Goal: Task Accomplishment & Management: Manage account settings

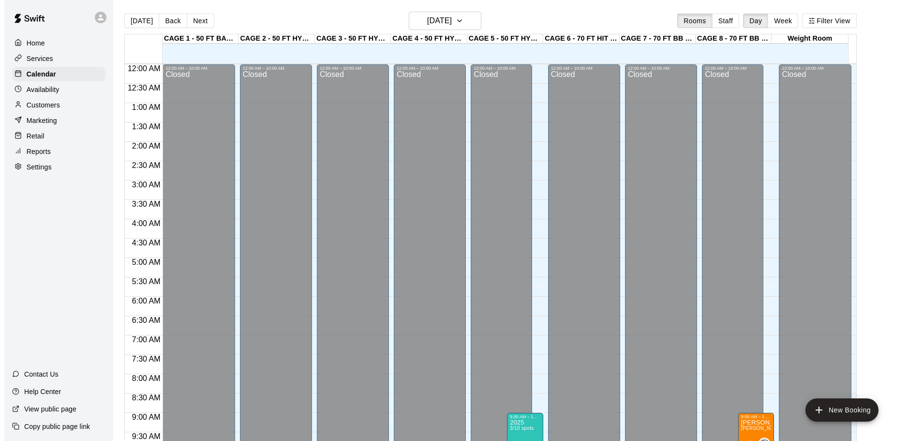
scroll to position [512, 0]
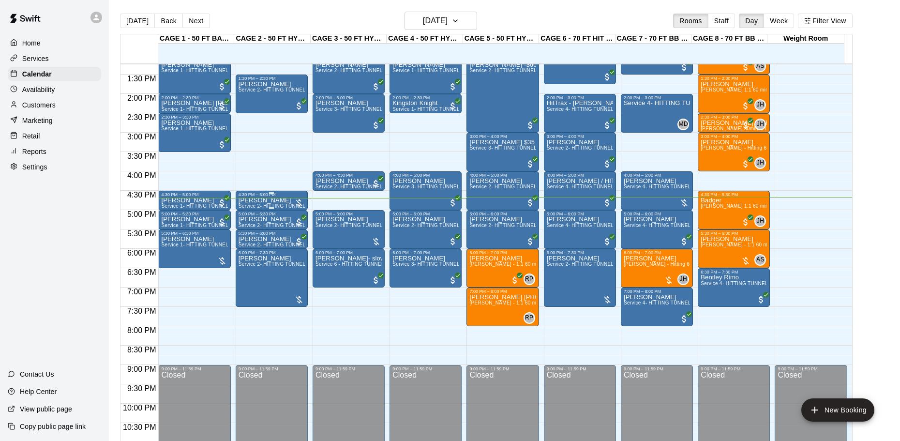
click at [256, 200] on p "[PERSON_NAME]" at bounding box center [271, 200] width 66 height 0
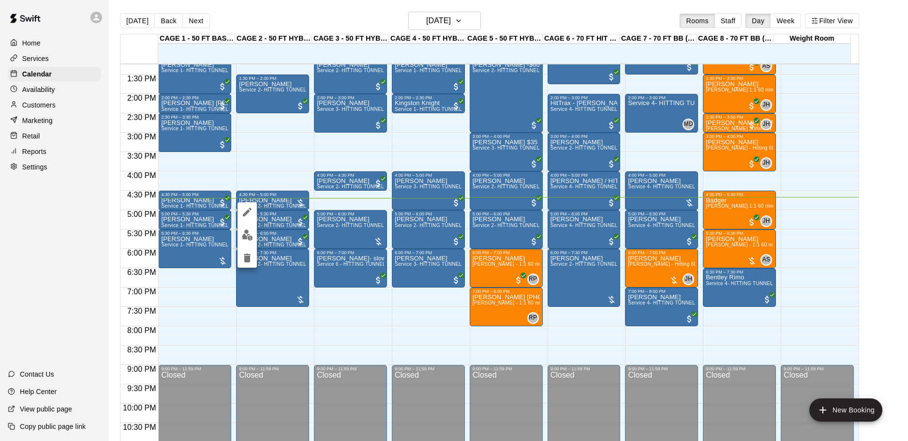
click at [268, 173] on div at bounding box center [454, 220] width 908 height 441
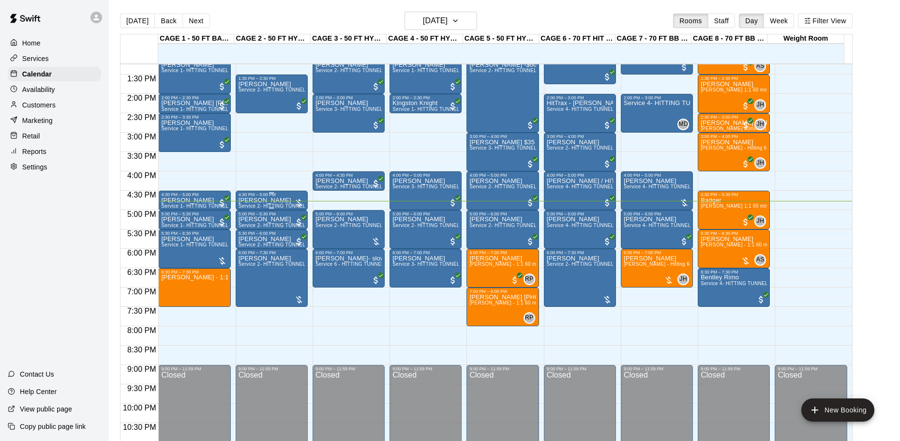
click at [280, 202] on div "[PERSON_NAME] Service 2- HITTING TUNNEL RENTAL - 50ft Baseball" at bounding box center [271, 417] width 66 height 441
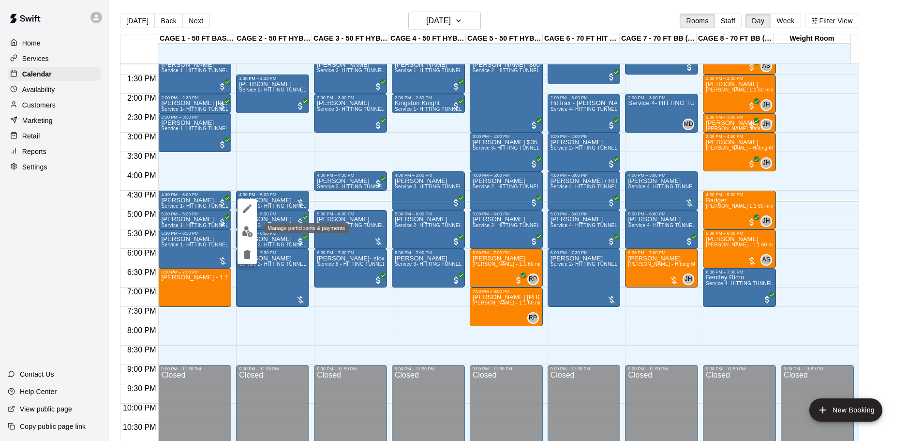
click at [244, 229] on img "edit" at bounding box center [247, 231] width 11 height 11
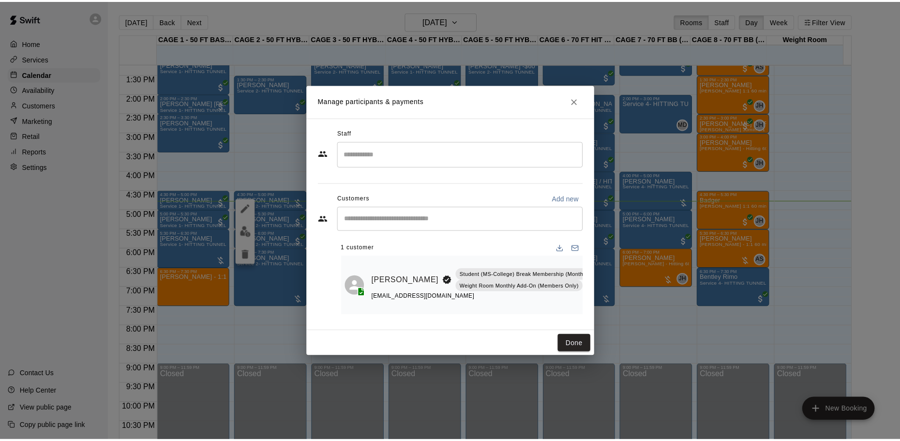
scroll to position [0, 33]
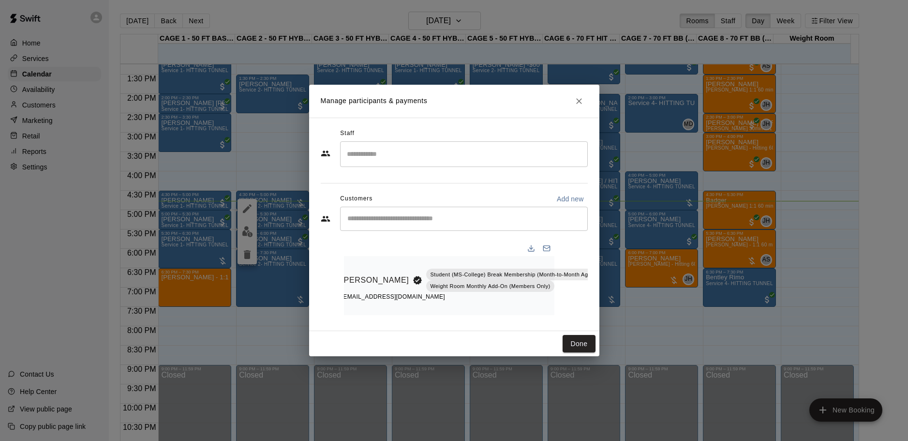
click at [619, 299] on icon "Manage bookings & payment" at bounding box center [624, 302] width 10 height 10
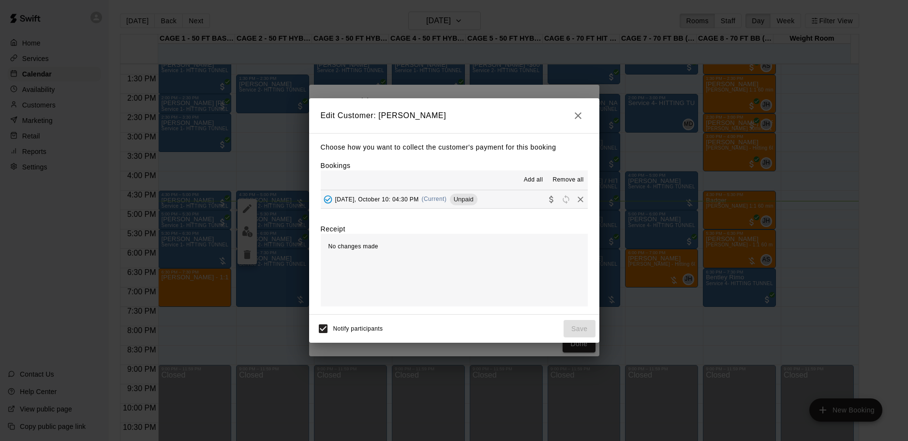
click at [418, 198] on div "[DATE], October 10: 04:30 PM (Current) Unpaid" at bounding box center [399, 199] width 157 height 15
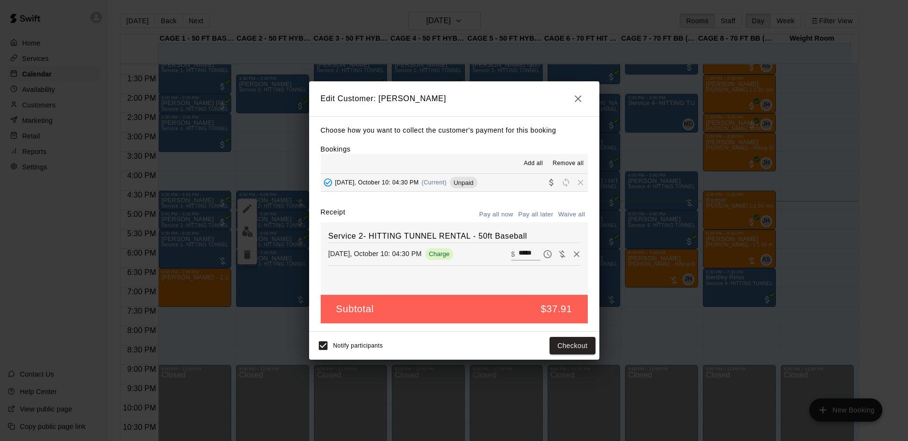
click at [540, 214] on button "Pay all later" at bounding box center [536, 214] width 40 height 15
click at [505, 214] on button "Pay all now" at bounding box center [496, 214] width 39 height 15
click at [561, 339] on button "Checkout" at bounding box center [571, 346] width 45 height 18
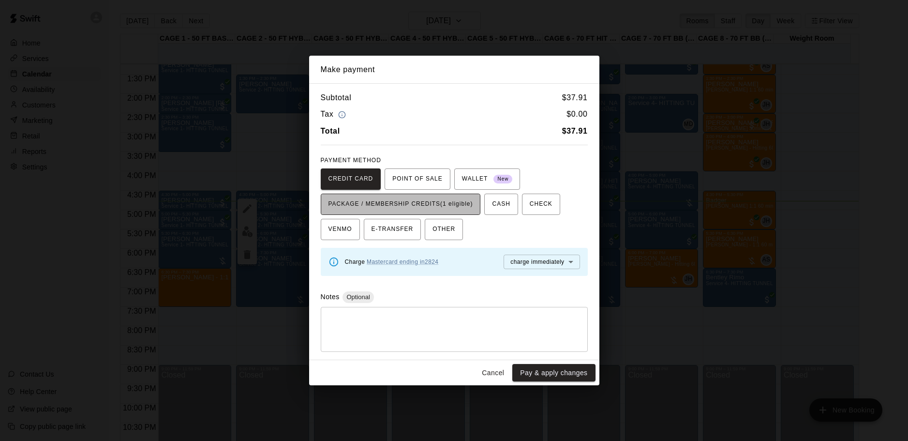
click at [451, 203] on span "PACKAGE / MEMBERSHIP CREDITS (1 eligible)" at bounding box center [400, 203] width 145 height 15
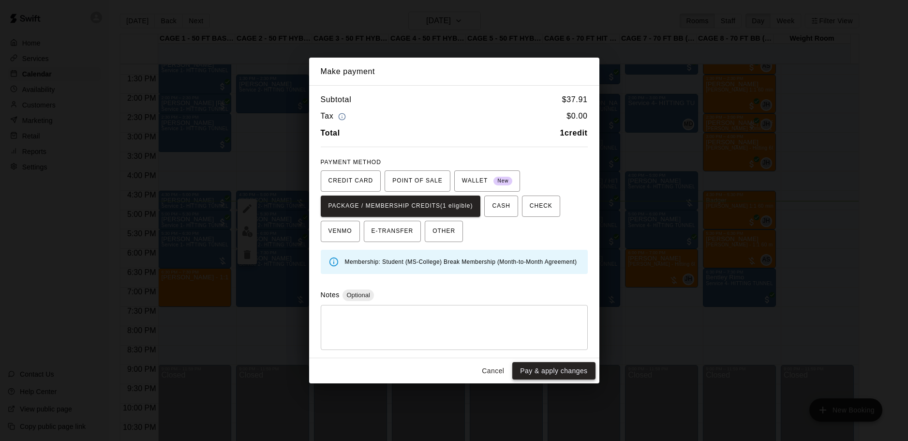
click at [540, 363] on button "Pay & apply changes" at bounding box center [553, 371] width 83 height 18
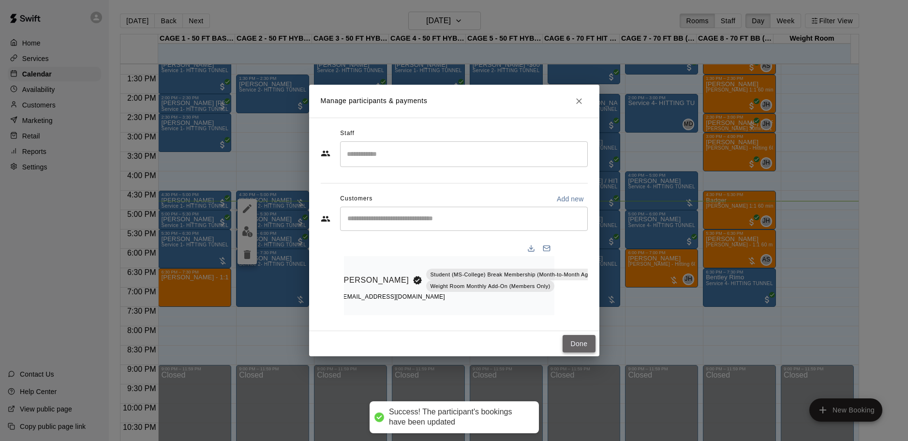
click at [592, 344] on button "Done" at bounding box center [579, 344] width 32 height 18
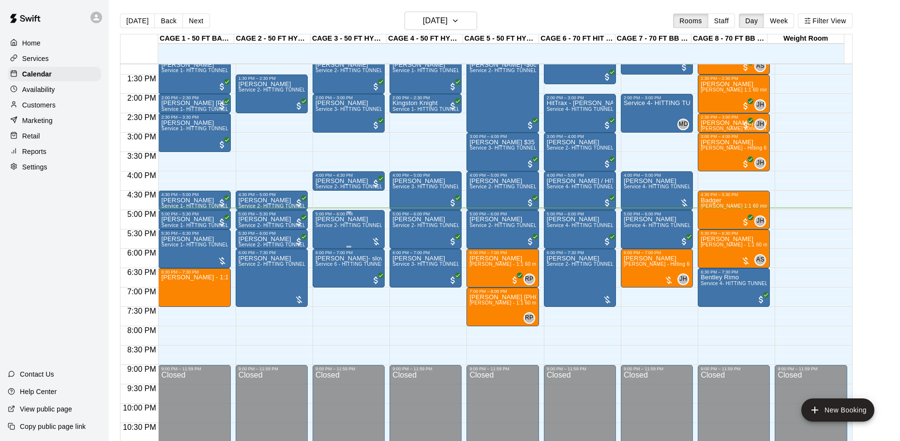
click at [350, 227] on span "Service 2- HITTING TUNNEL RENTAL - 50ft Baseball" at bounding box center [376, 224] width 123 height 5
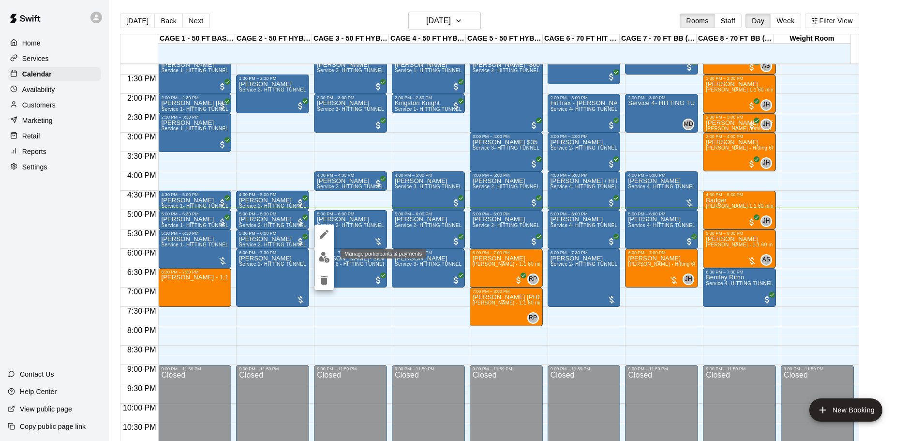
click at [322, 258] on img "edit" at bounding box center [324, 257] width 11 height 11
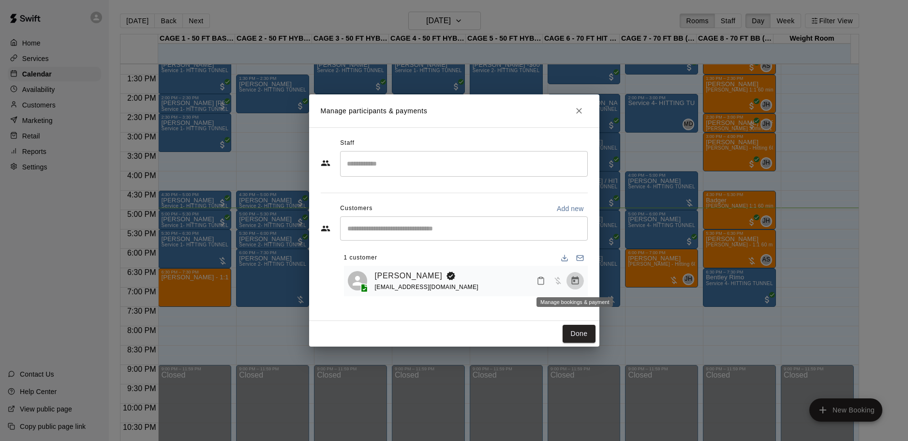
click at [576, 284] on icon "Manage bookings & payment" at bounding box center [575, 281] width 10 height 10
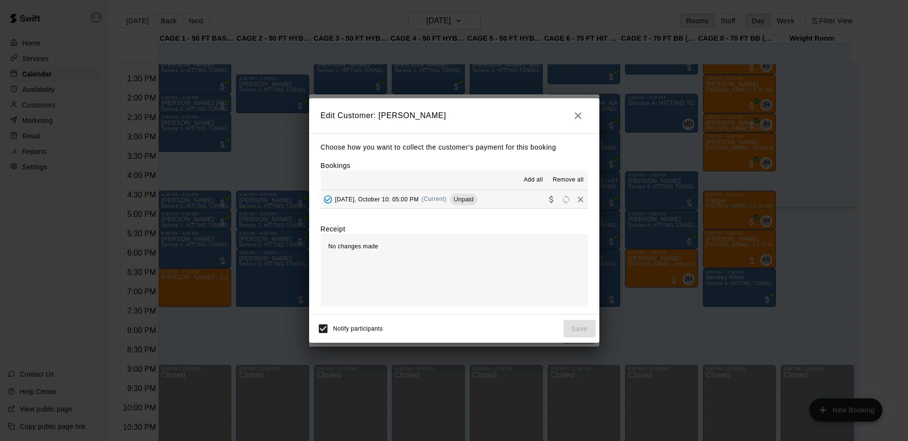
click at [440, 193] on div "[DATE], October 10: 05:00 PM (Current) Unpaid" at bounding box center [399, 199] width 157 height 15
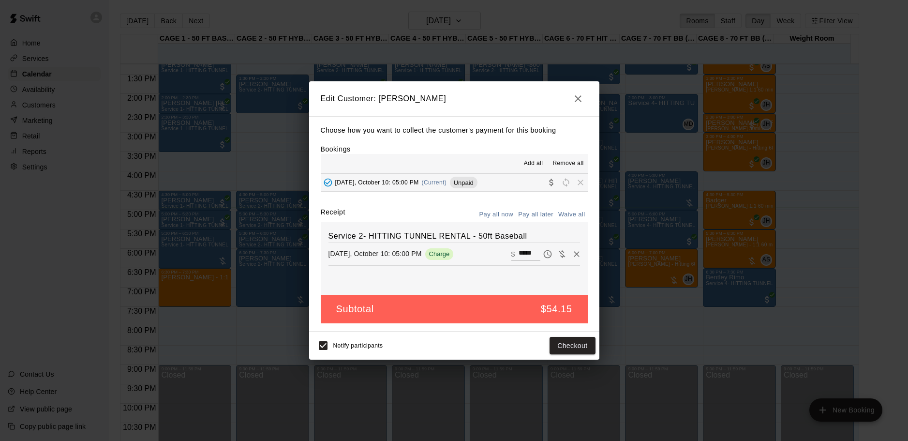
click at [574, 104] on button "button" at bounding box center [577, 98] width 19 height 19
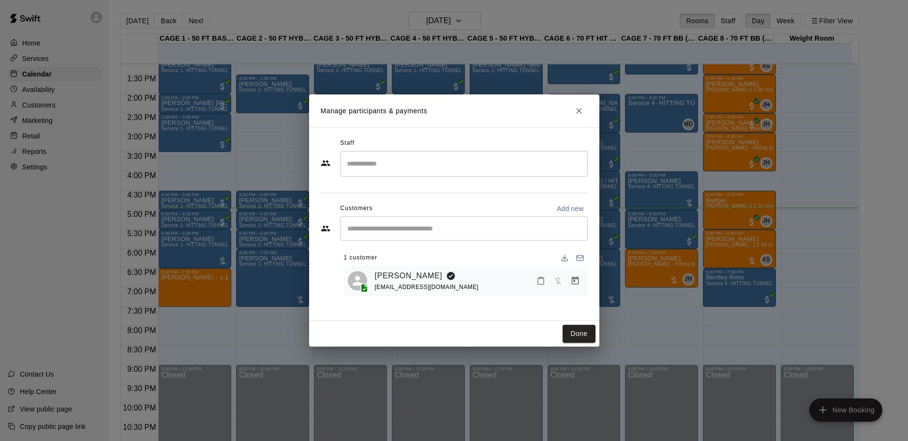
click at [577, 106] on icon "Close" at bounding box center [579, 111] width 10 height 10
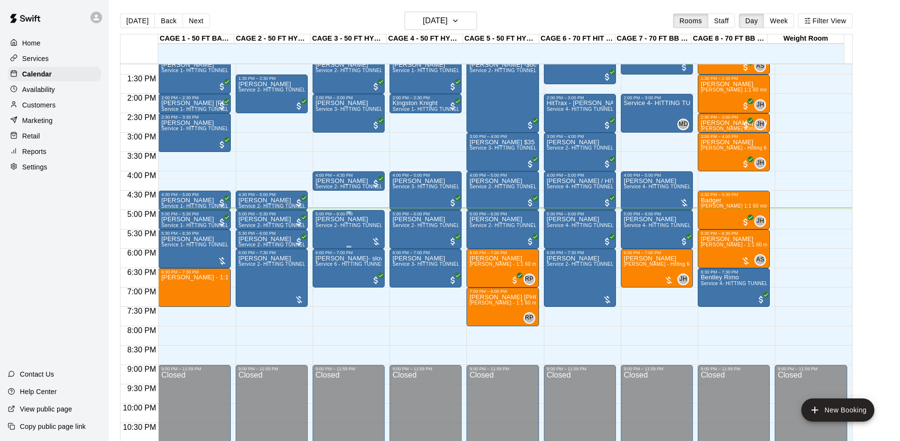
click at [317, 216] on div "5:00 PM – 6:00 PM" at bounding box center [348, 213] width 66 height 5
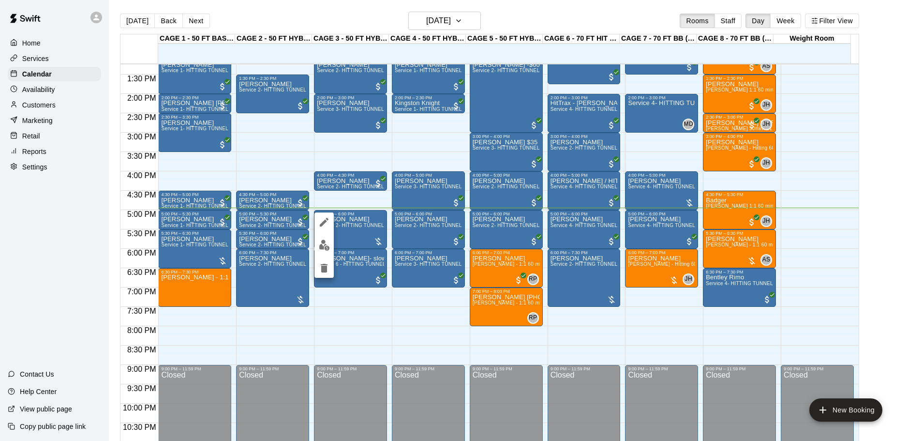
click at [329, 247] on img "edit" at bounding box center [324, 244] width 11 height 11
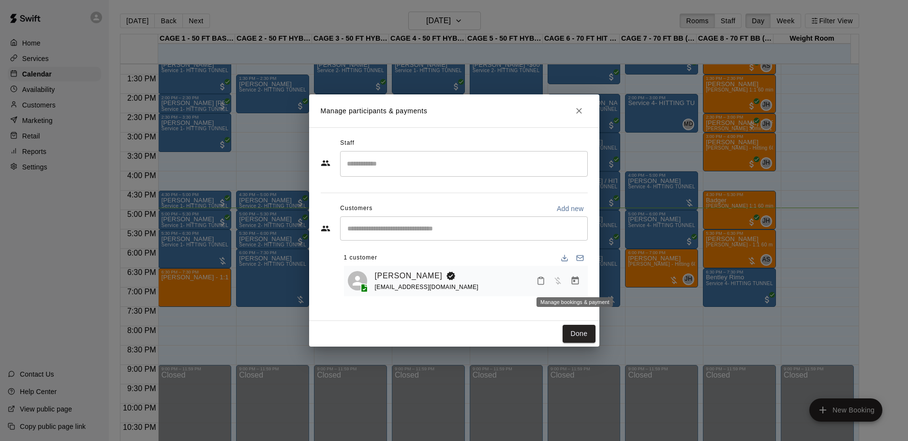
click at [573, 277] on icon "Manage bookings & payment" at bounding box center [575, 281] width 10 height 10
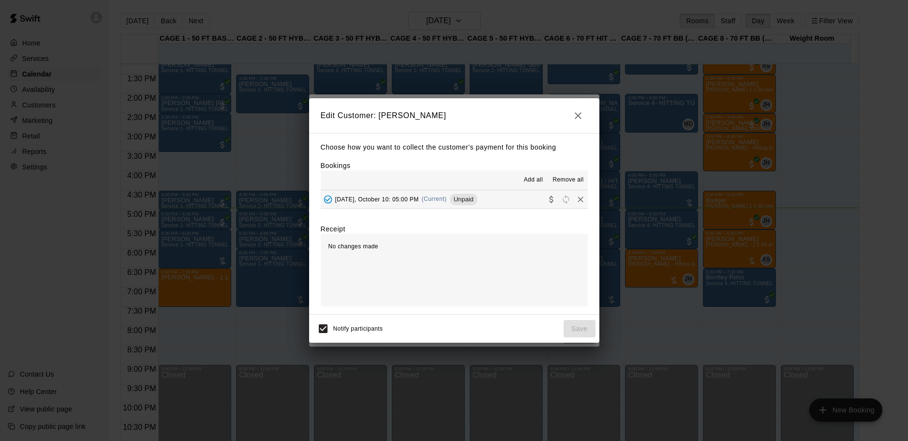
click at [467, 198] on span "Unpaid" at bounding box center [464, 198] width 28 height 7
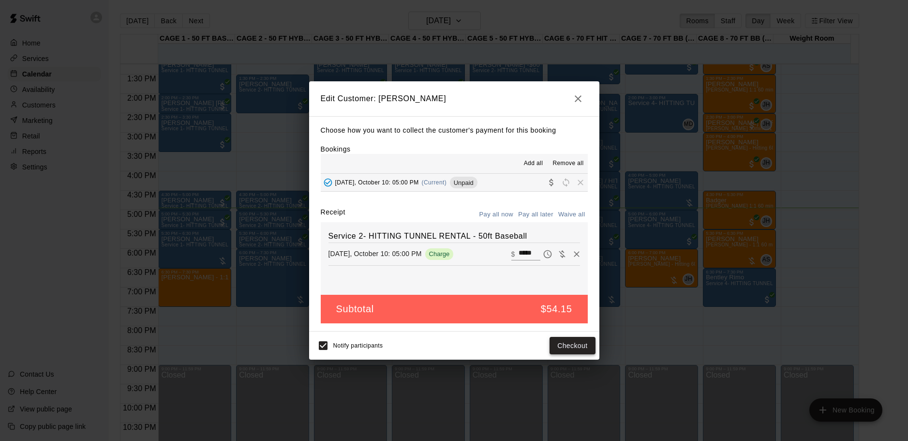
click at [577, 349] on button "Checkout" at bounding box center [571, 346] width 45 height 18
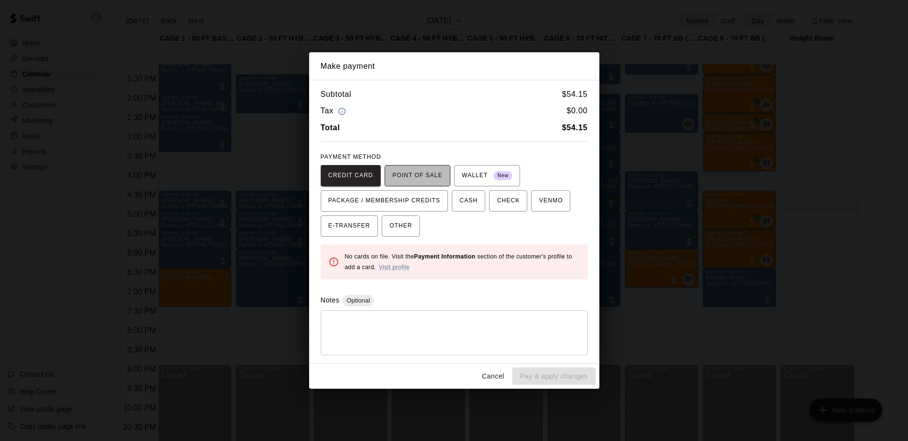
click at [433, 179] on span "POINT OF SALE" at bounding box center [417, 175] width 50 height 15
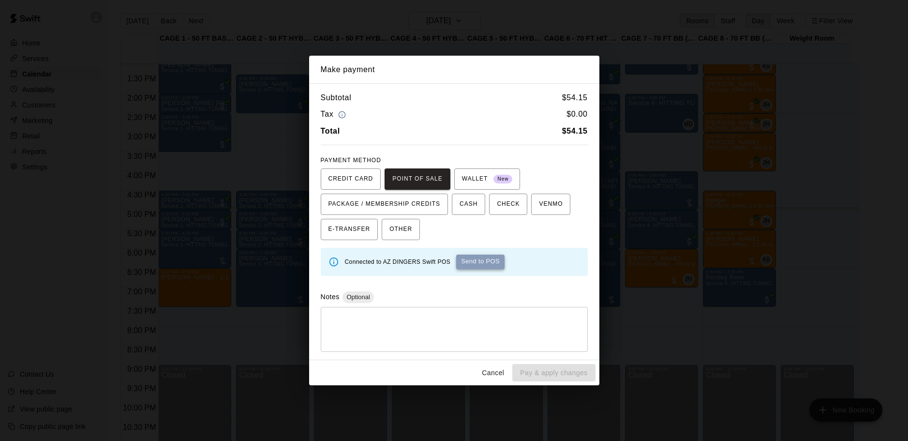
click at [483, 266] on button "Send to POS" at bounding box center [480, 261] width 48 height 15
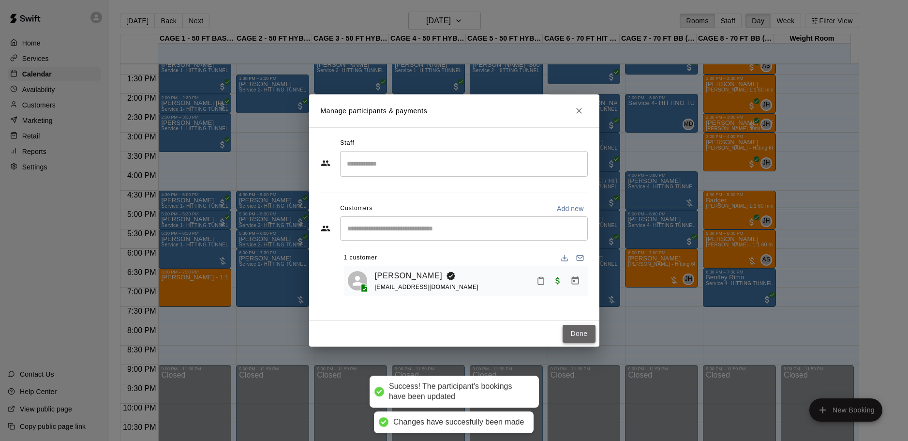
click at [574, 332] on button "Done" at bounding box center [579, 334] width 32 height 18
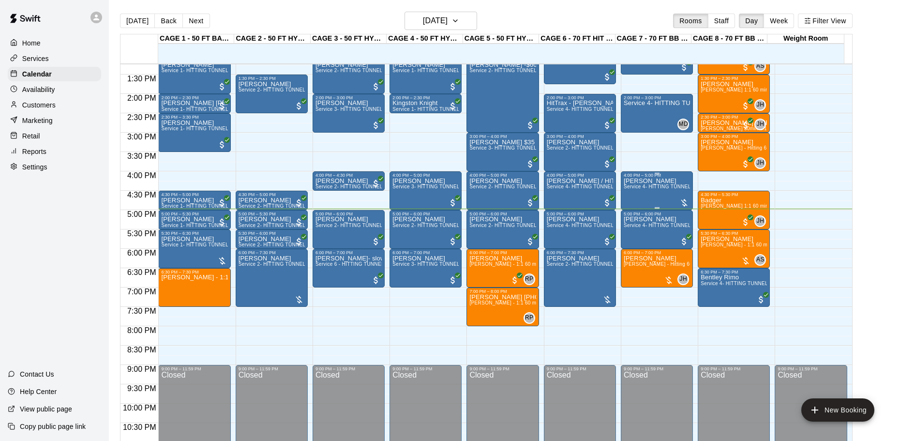
click at [637, 181] on p "[PERSON_NAME]" at bounding box center [656, 181] width 66 height 0
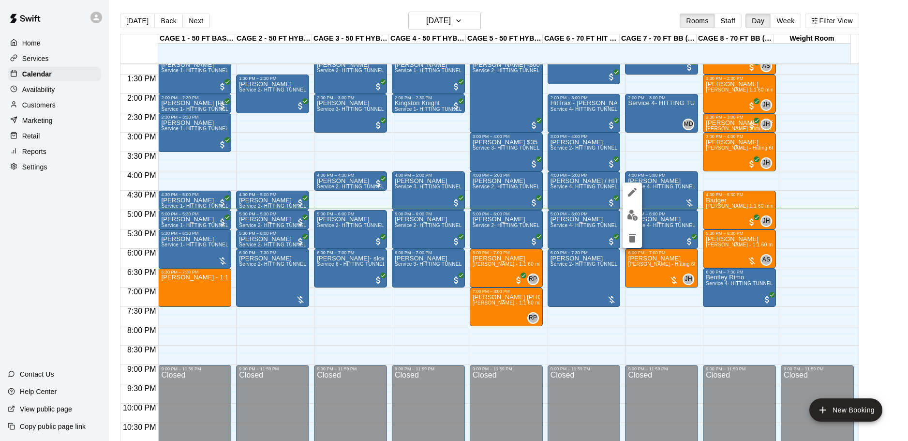
click at [628, 203] on div at bounding box center [631, 214] width 19 height 65
click at [634, 212] on img "edit" at bounding box center [632, 214] width 11 height 11
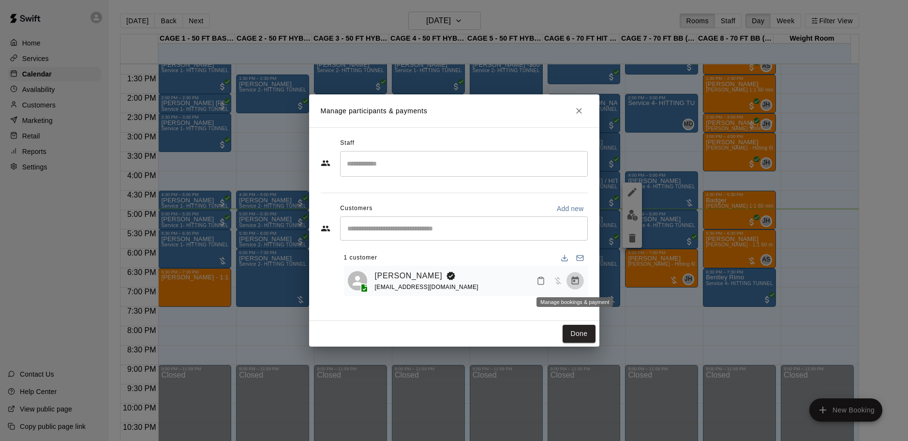
click at [572, 276] on icon "Manage bookings & payment" at bounding box center [575, 281] width 10 height 10
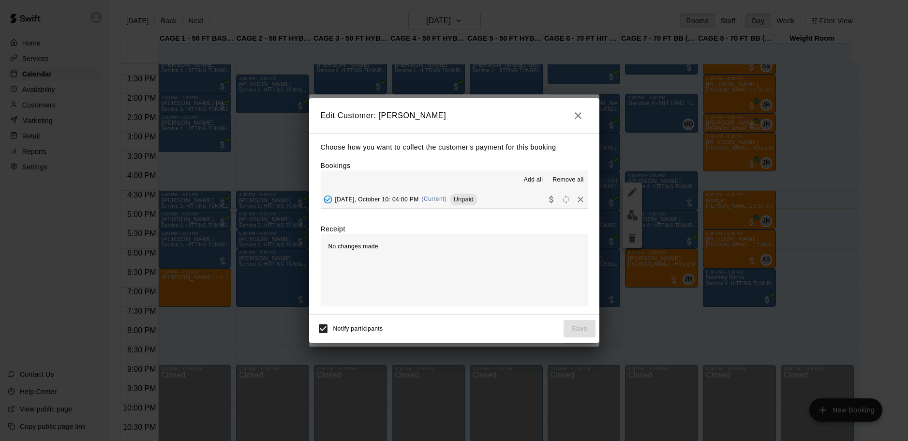
click at [433, 202] on span "(Current)" at bounding box center [434, 198] width 25 height 7
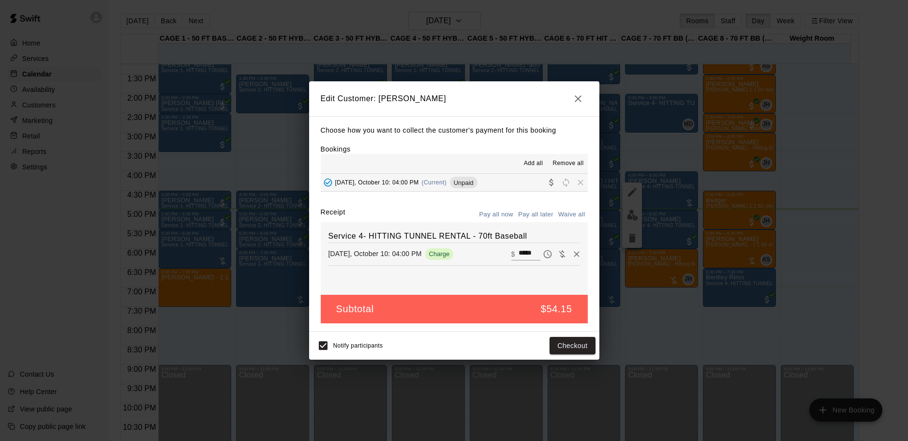
click at [564, 355] on div "Notify participants Checkout" at bounding box center [454, 345] width 282 height 20
click at [564, 346] on button "Checkout" at bounding box center [571, 346] width 45 height 18
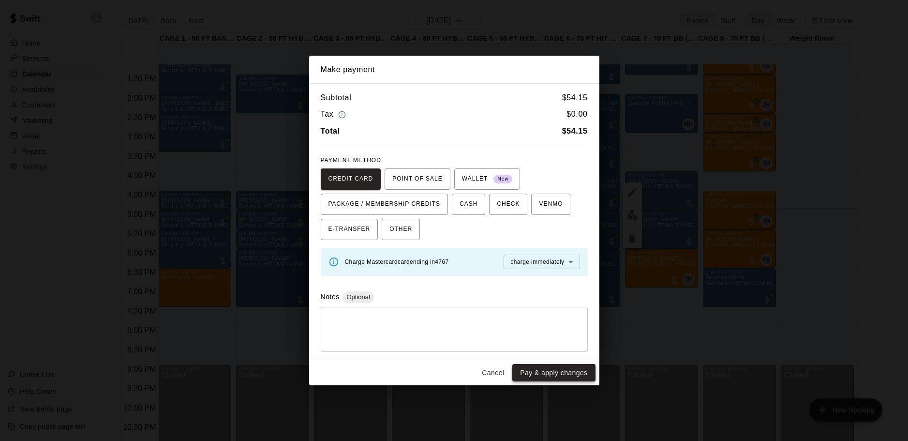
click at [531, 370] on button "Pay & apply changes" at bounding box center [553, 373] width 83 height 18
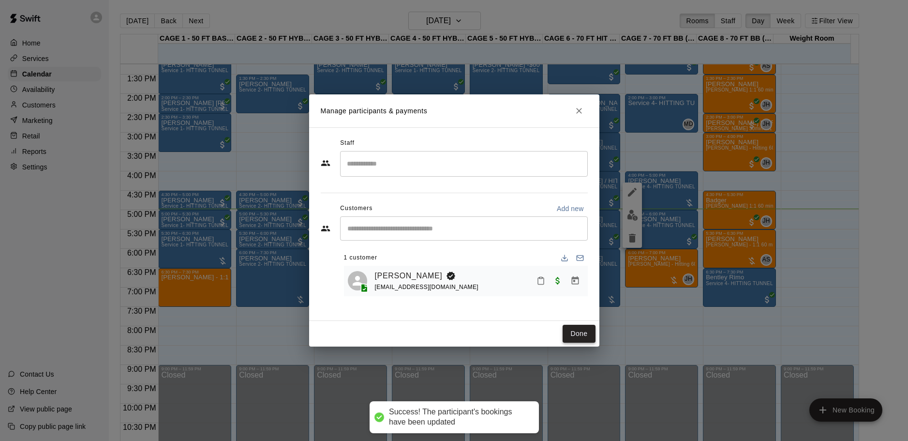
click at [579, 338] on button "Done" at bounding box center [579, 334] width 32 height 18
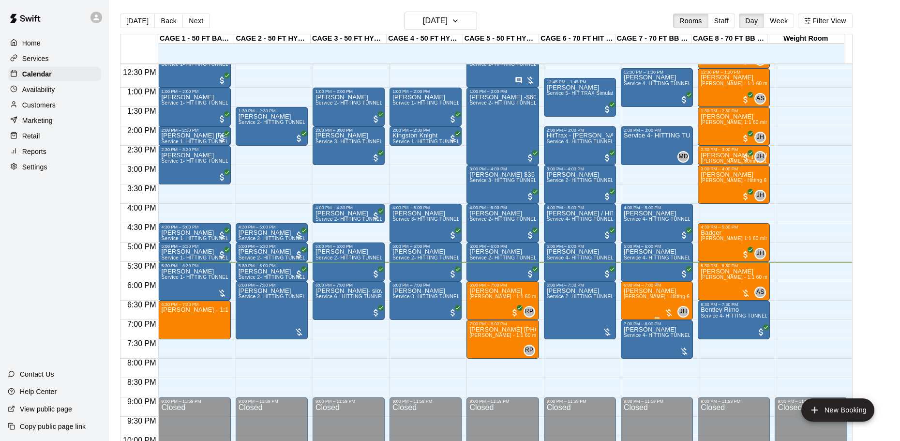
scroll to position [474, 0]
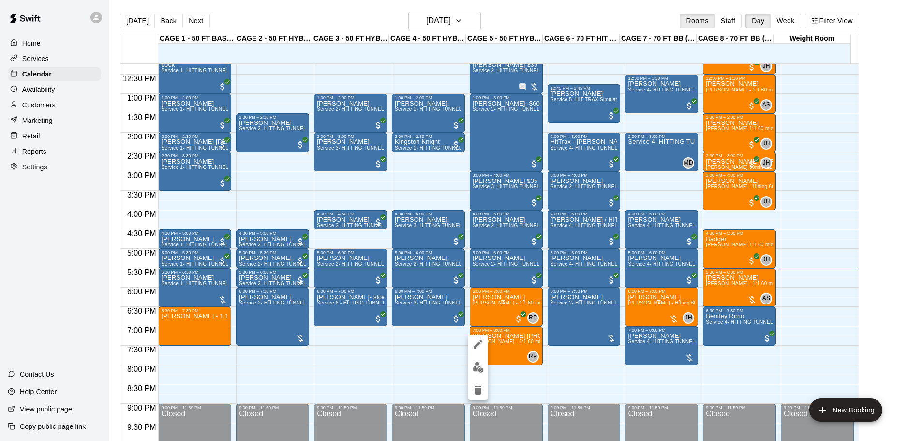
click at [481, 347] on icon "edit" at bounding box center [478, 344] width 12 height 12
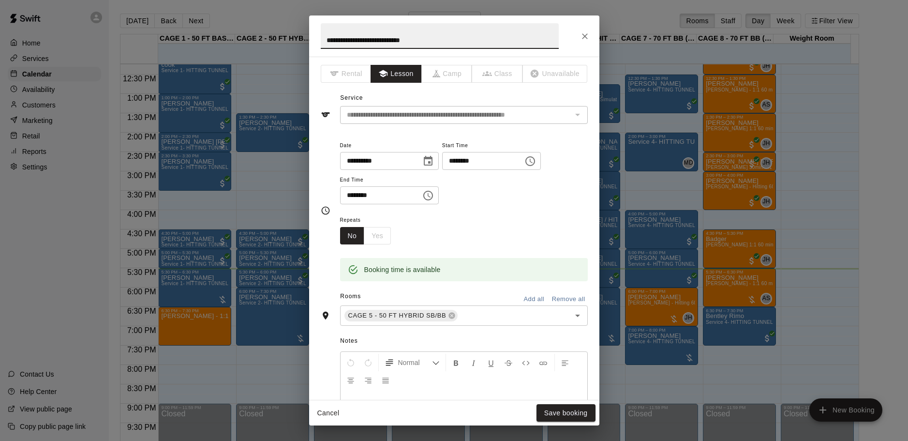
click at [591, 38] on button "Close" at bounding box center [584, 36] width 17 height 17
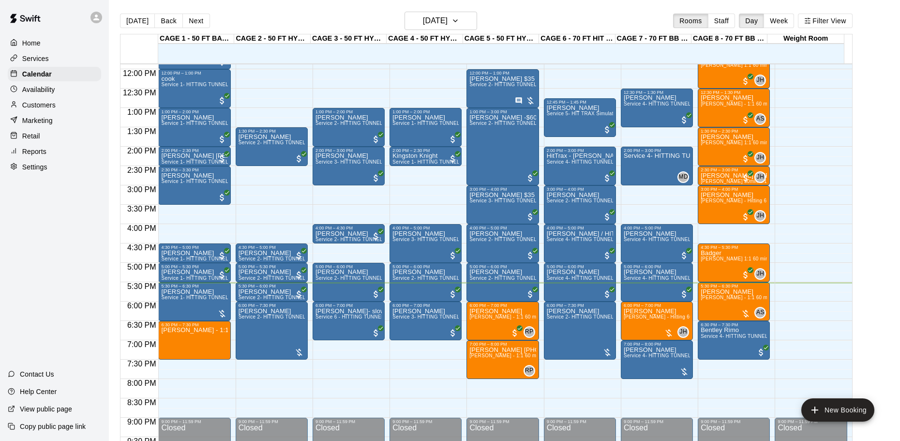
scroll to position [459, 0]
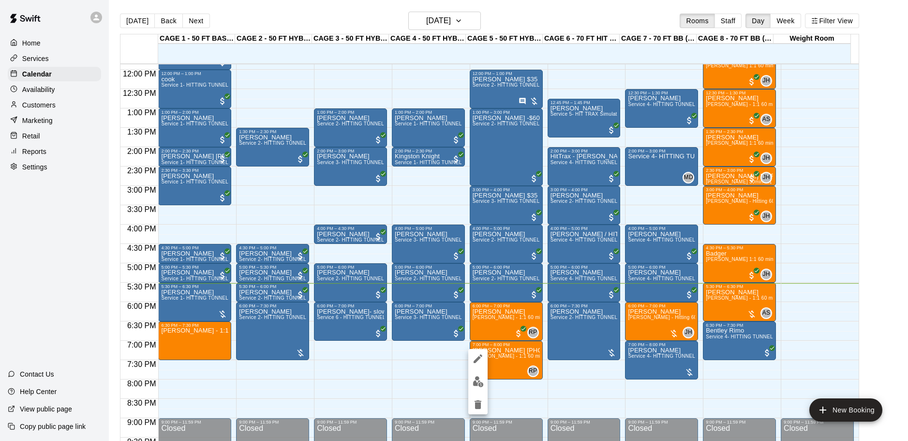
click at [450, 378] on div at bounding box center [454, 220] width 908 height 441
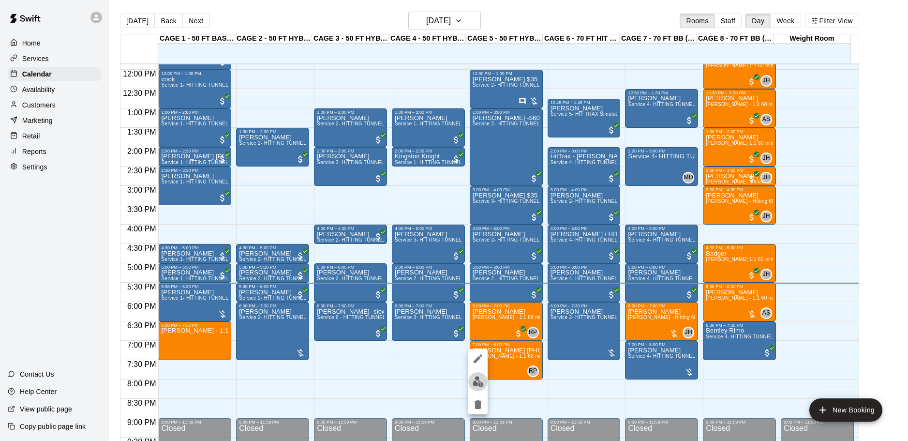
click at [474, 383] on img "edit" at bounding box center [478, 381] width 11 height 11
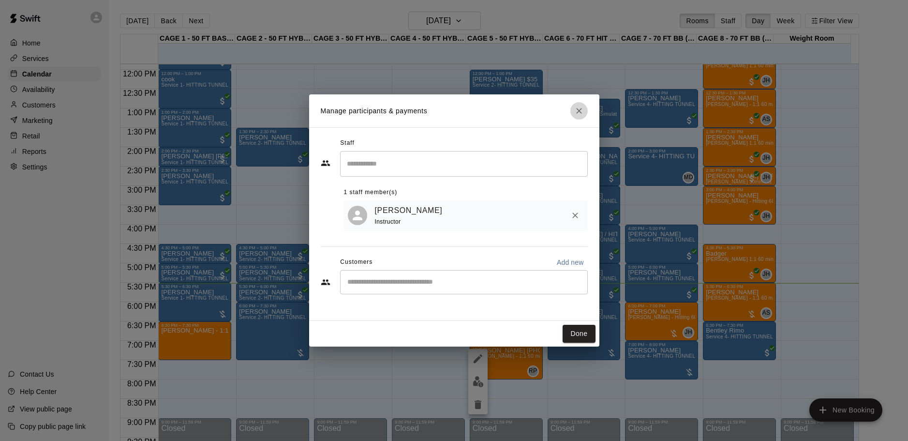
click at [578, 110] on icon "Close" at bounding box center [579, 111] width 6 height 6
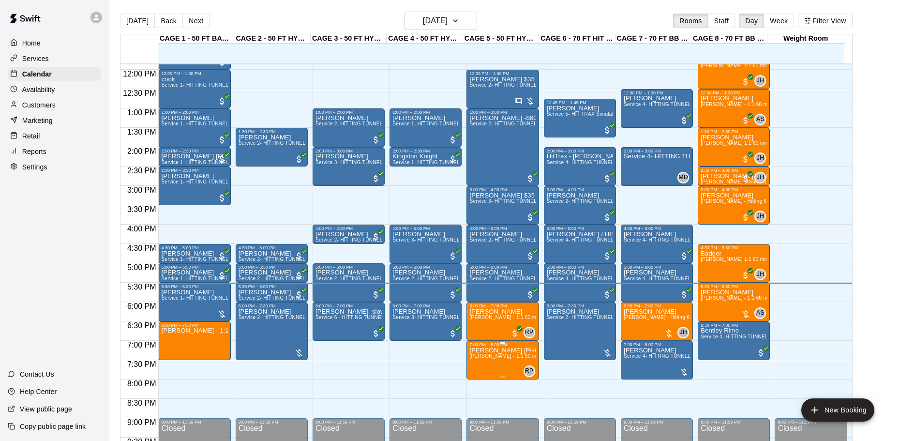
click at [495, 357] on span "[PERSON_NAME] - 1:1 60 min Softball Pitching / Hitting instruction" at bounding box center [546, 355] width 154 height 5
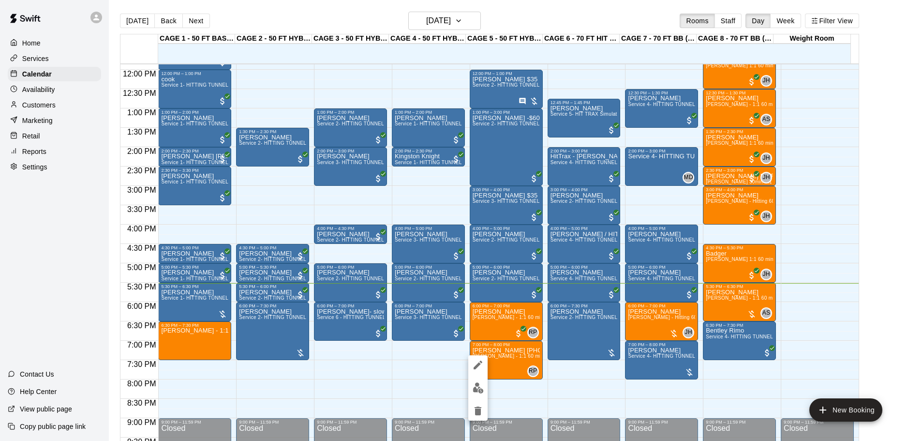
click at [475, 363] on icon "edit" at bounding box center [478, 365] width 12 height 12
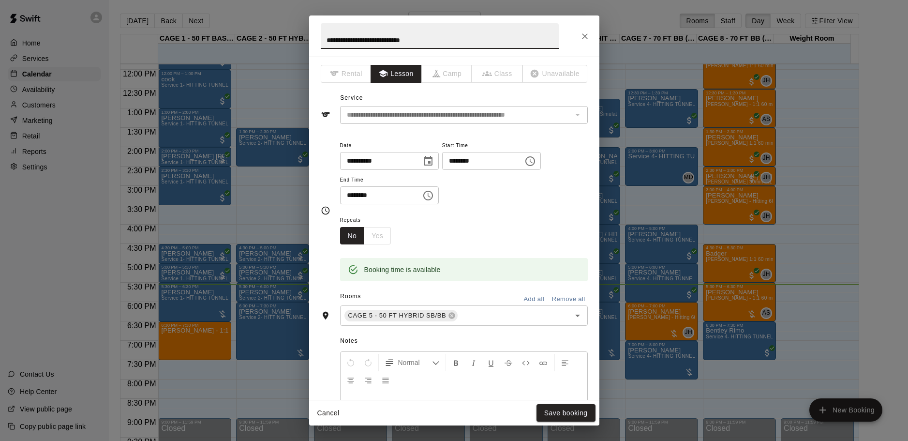
click at [584, 35] on icon "Close" at bounding box center [585, 36] width 6 height 6
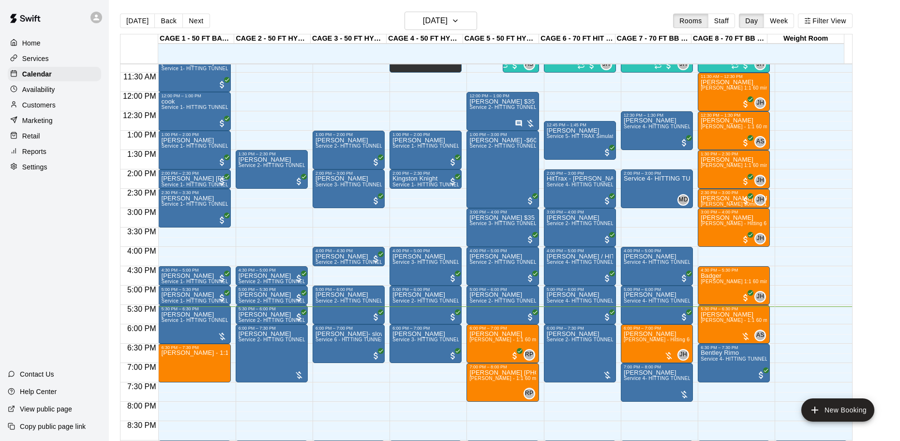
scroll to position [437, 0]
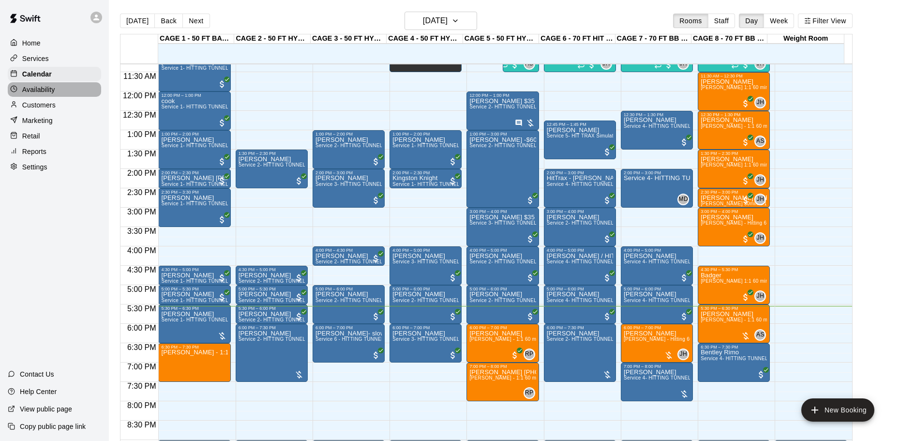
click at [56, 90] on div "Availability" at bounding box center [54, 89] width 93 height 15
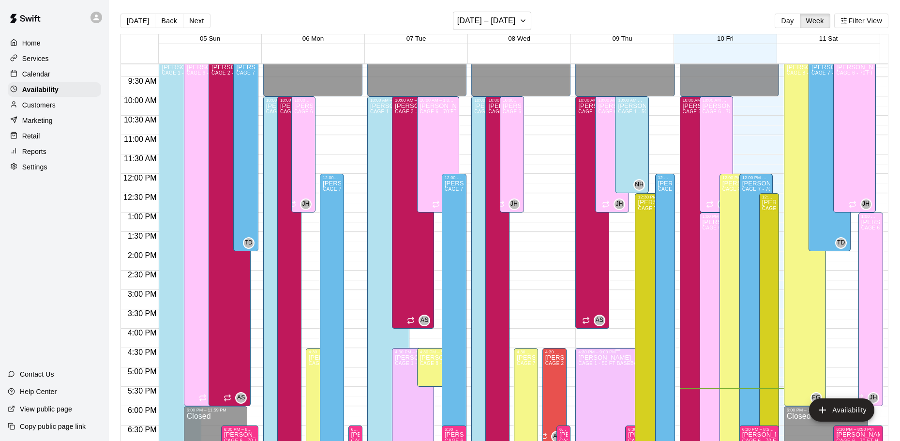
scroll to position [348, 0]
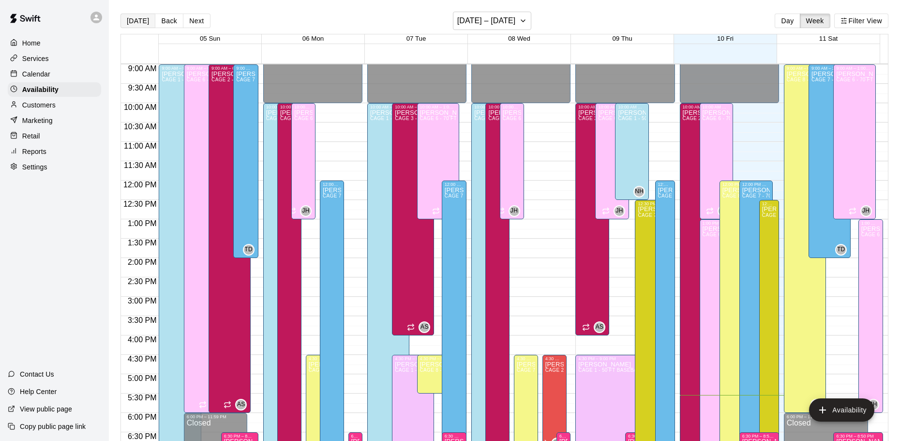
click at [145, 23] on button "[DATE]" at bounding box center [137, 21] width 35 height 15
click at [26, 78] on p "Calendar" at bounding box center [36, 74] width 28 height 10
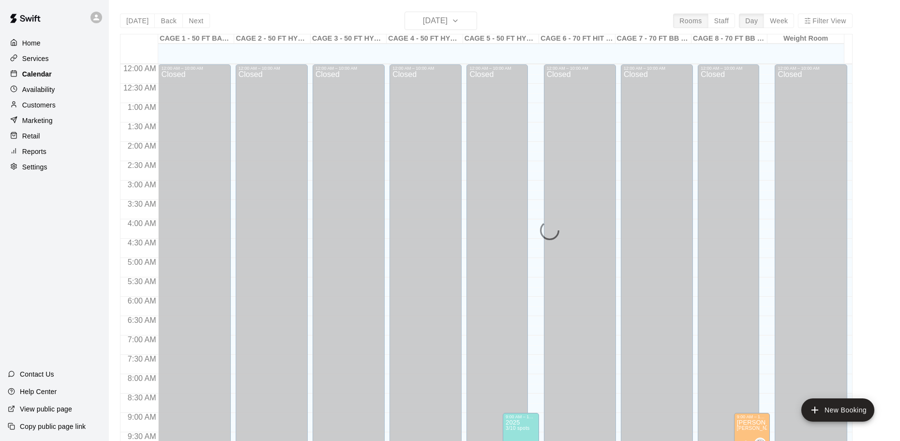
scroll to position [512, 0]
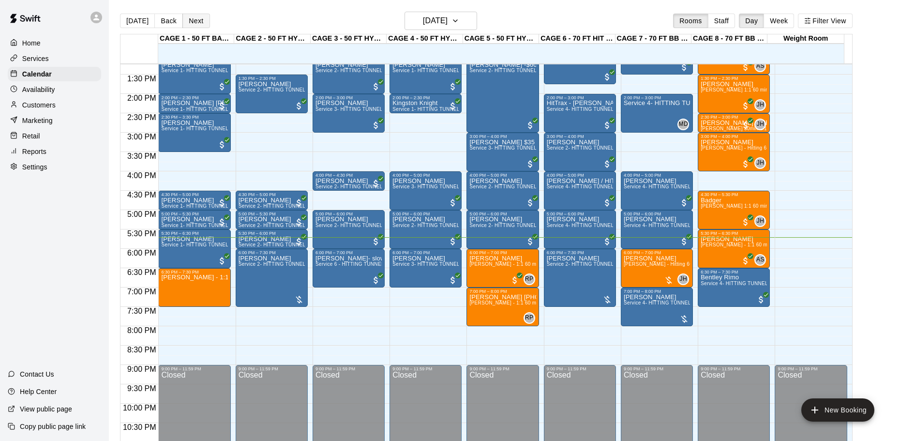
click at [194, 20] on button "Next" at bounding box center [195, 21] width 27 height 15
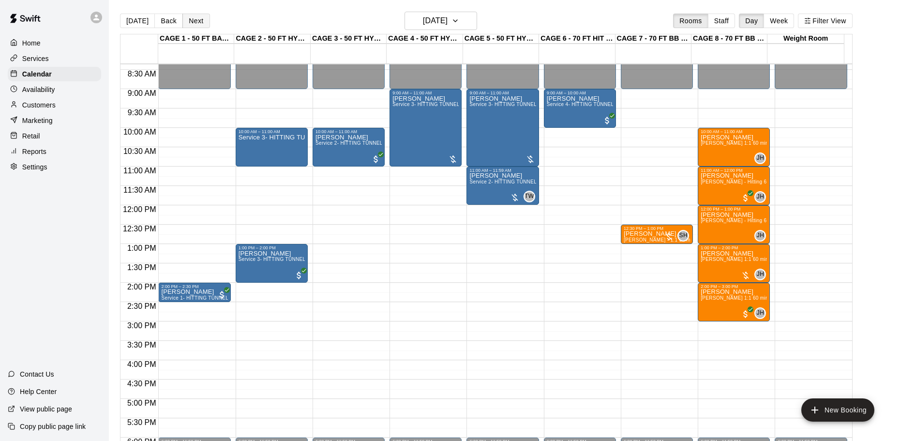
scroll to position [321, 0]
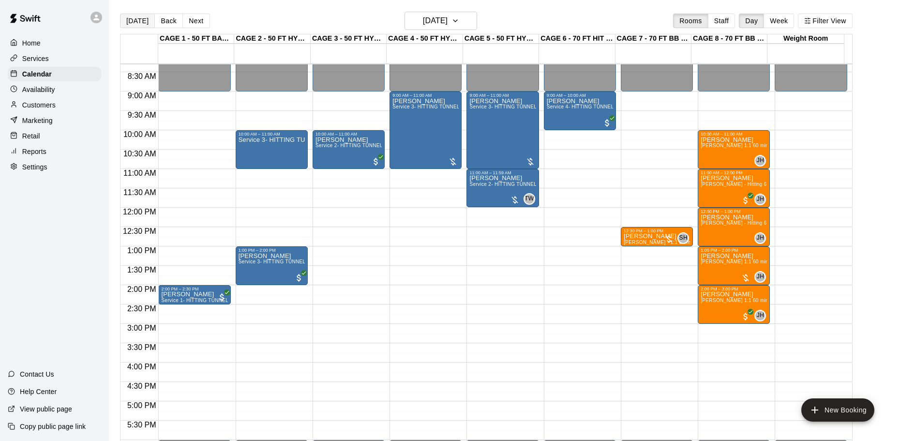
click at [130, 23] on button "[DATE]" at bounding box center [137, 21] width 35 height 15
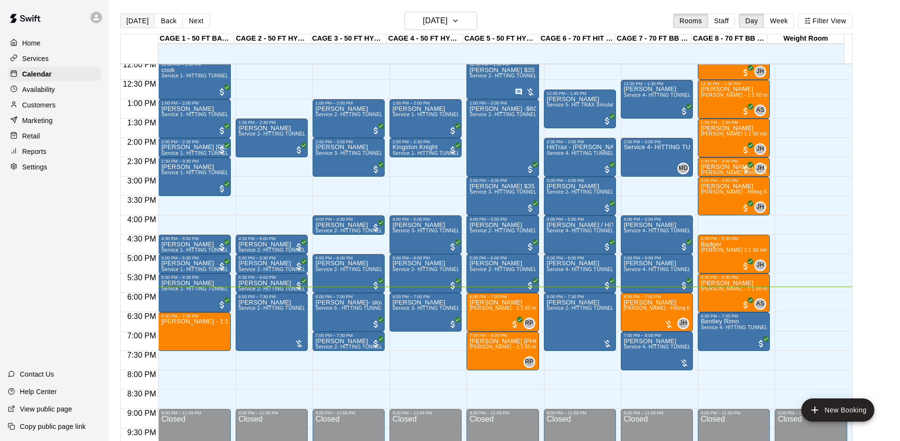
scroll to position [469, 0]
